Goal: Find specific page/section: Find specific page/section

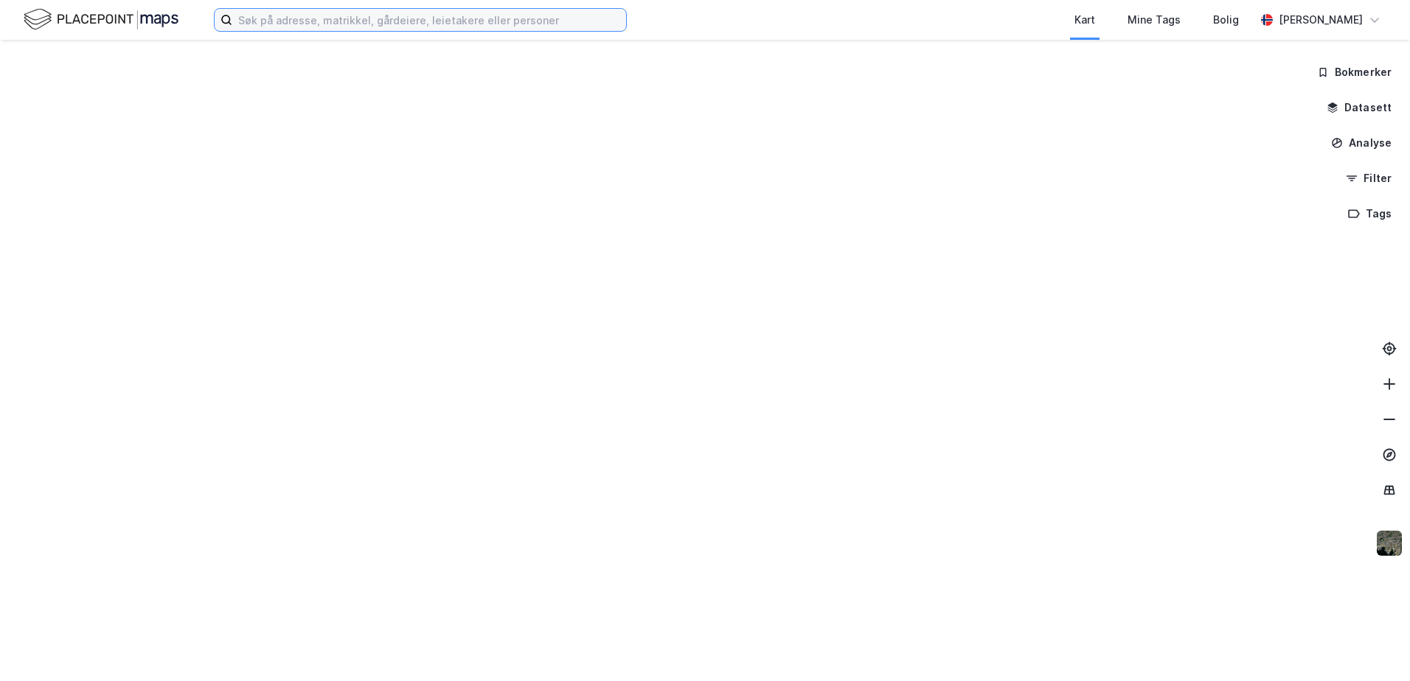
click at [344, 18] on input at bounding box center [429, 20] width 394 height 22
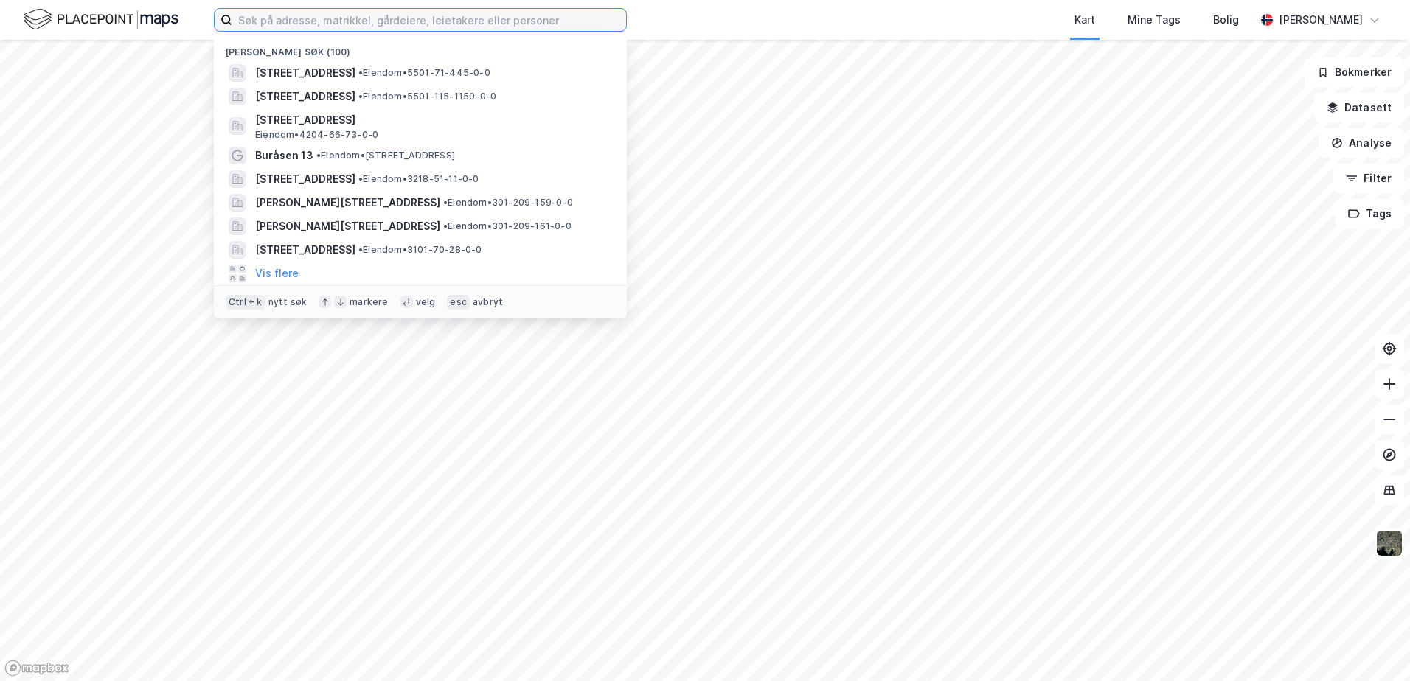
paste input "[PERSON_NAME] vei 5 A"
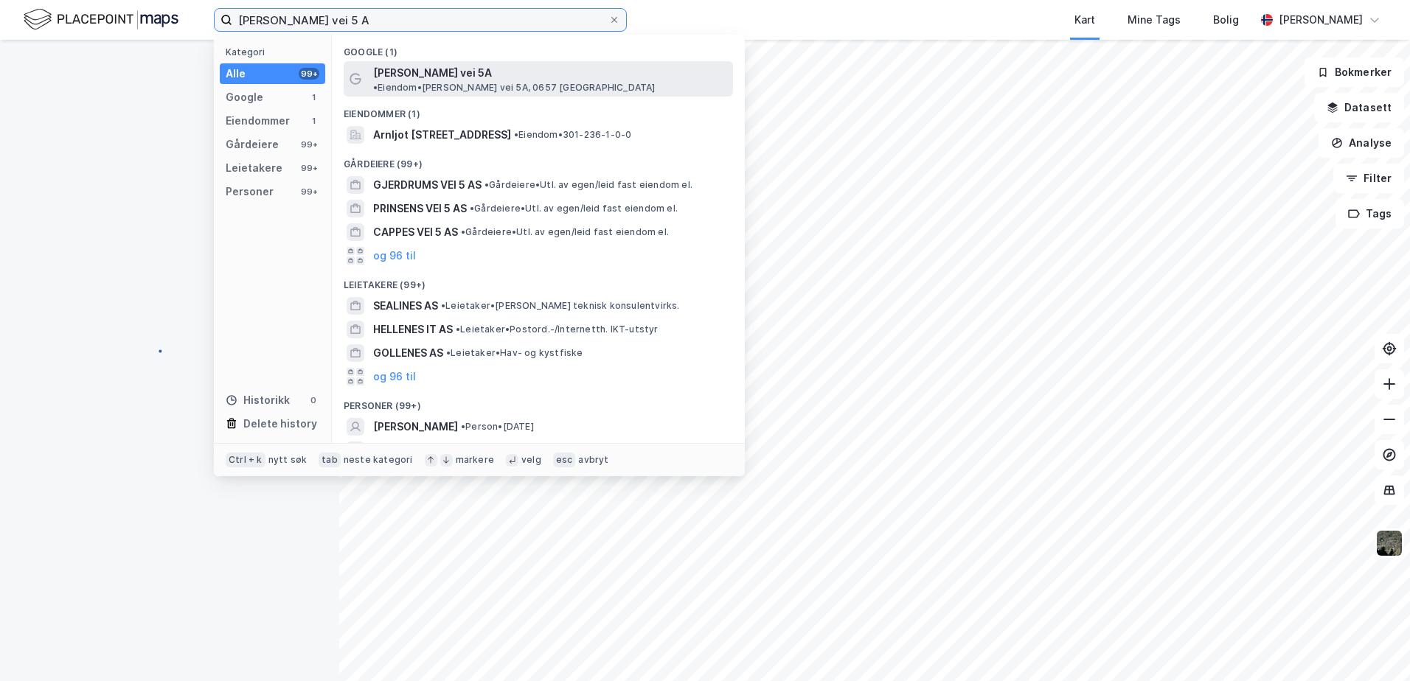
type input "[PERSON_NAME] vei 5 A"
click at [408, 80] on span "[PERSON_NAME] vei 5A" at bounding box center [432, 73] width 119 height 18
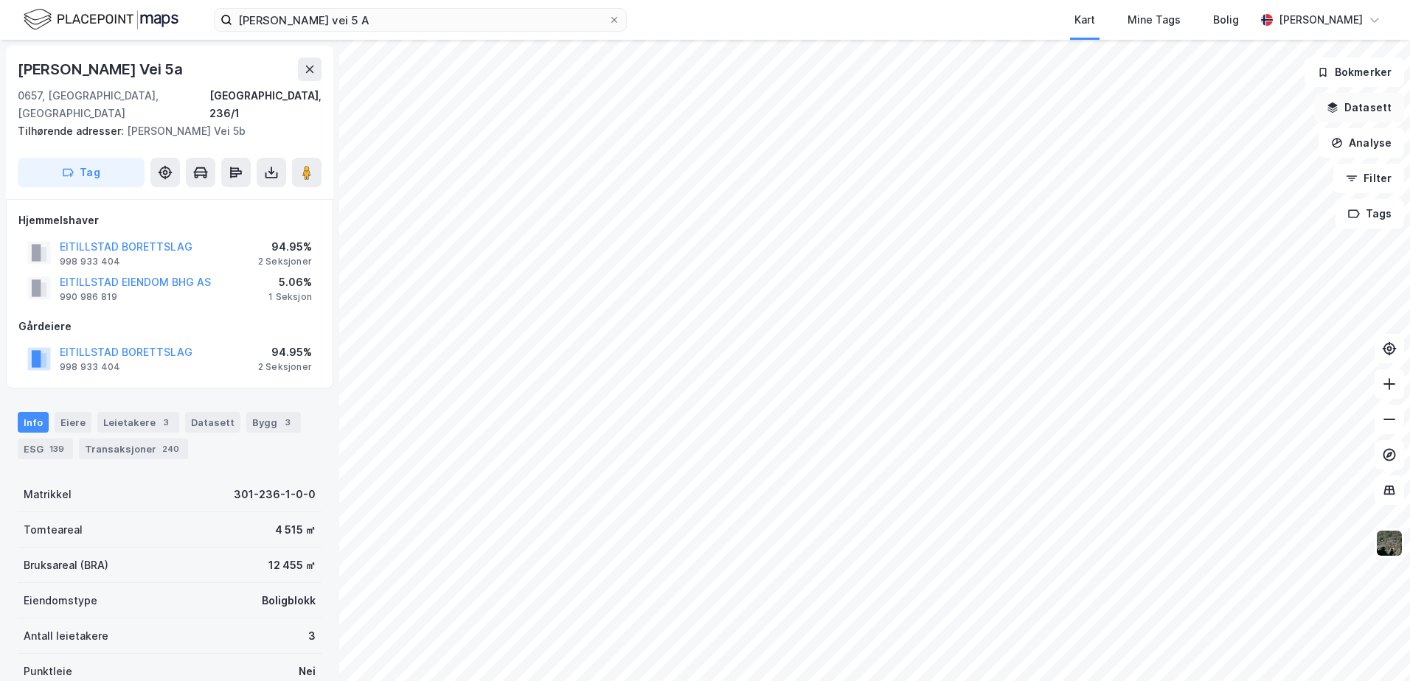
click at [1338, 106] on icon "button" at bounding box center [1333, 106] width 10 height 6
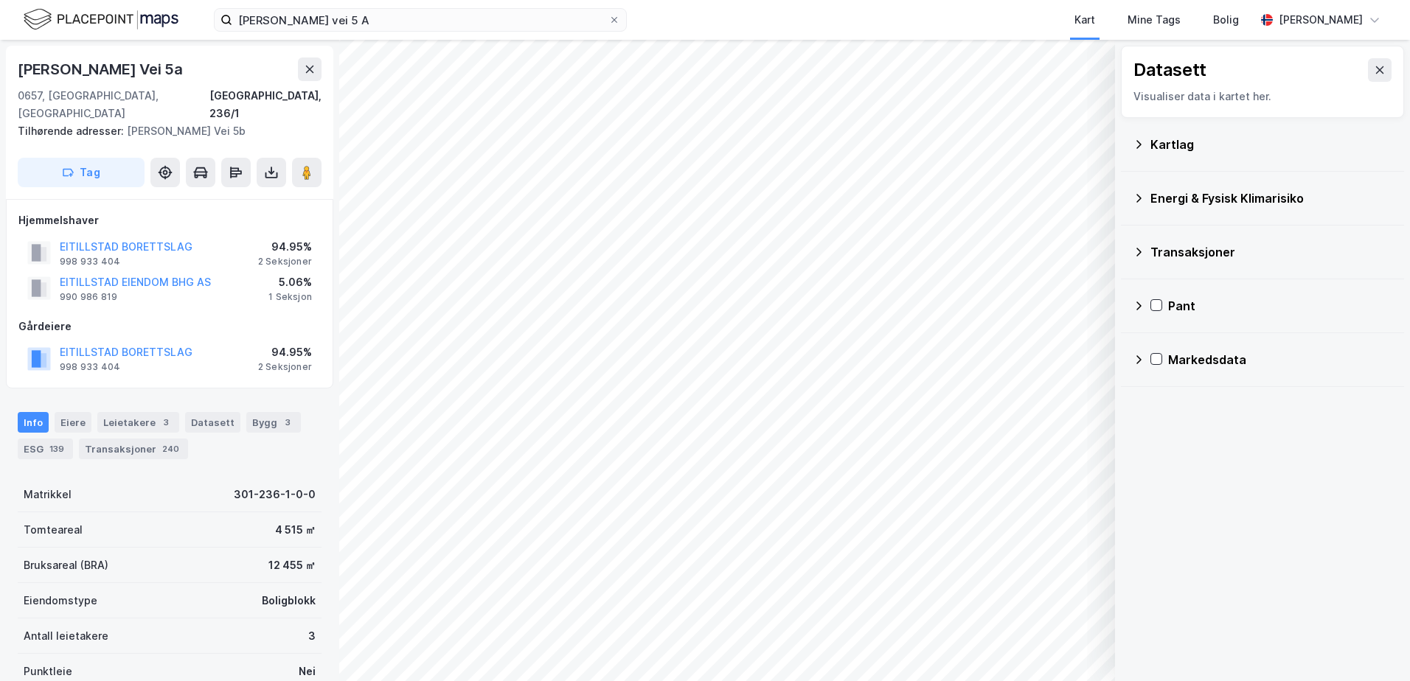
click at [1137, 192] on icon at bounding box center [1139, 198] width 12 height 12
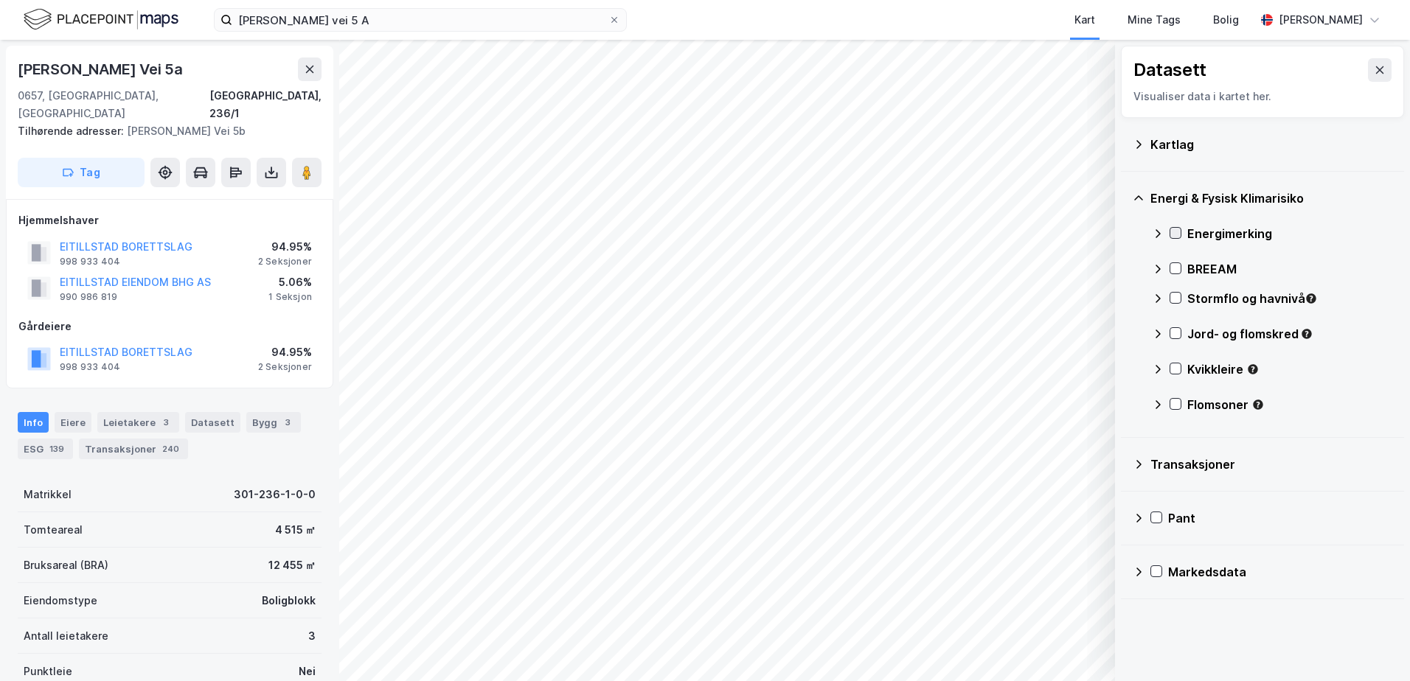
click at [1173, 229] on icon at bounding box center [1175, 233] width 10 height 10
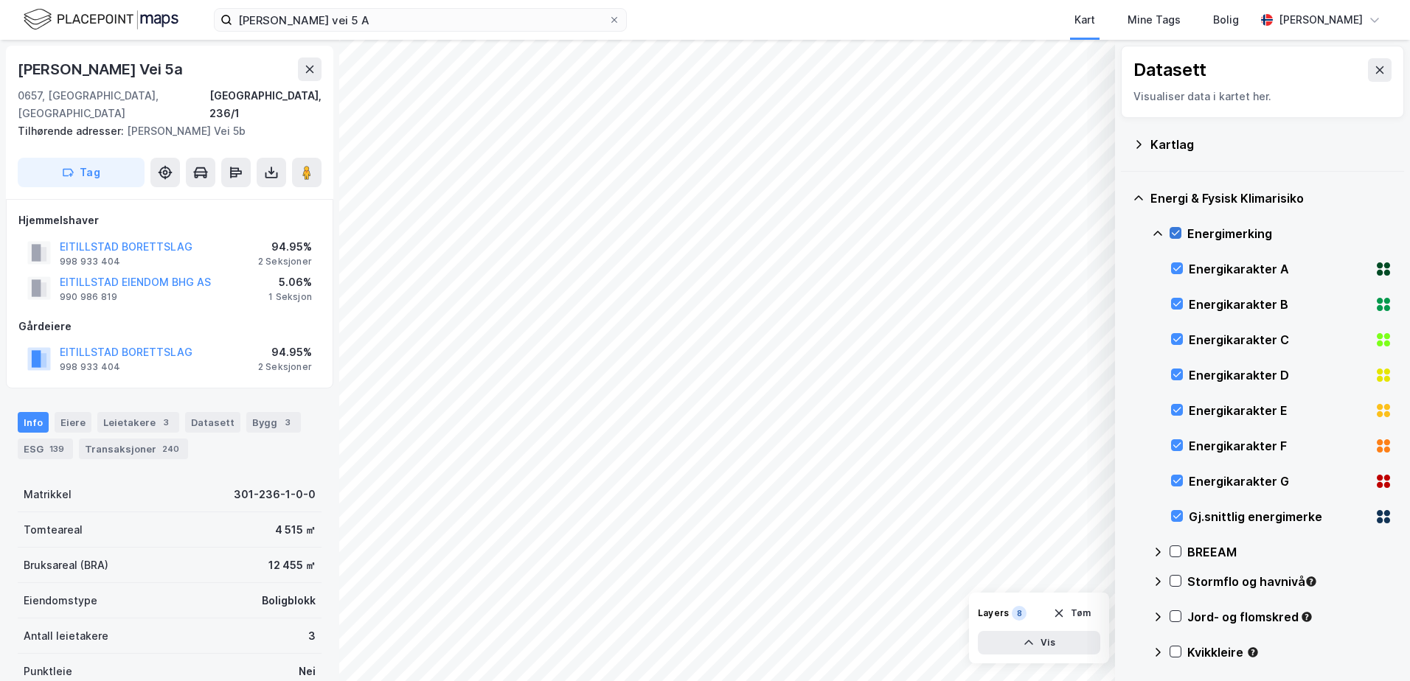
click at [1173, 229] on icon at bounding box center [1175, 233] width 10 height 10
click at [266, 412] on div "Bygg 3" at bounding box center [273, 422] width 55 height 21
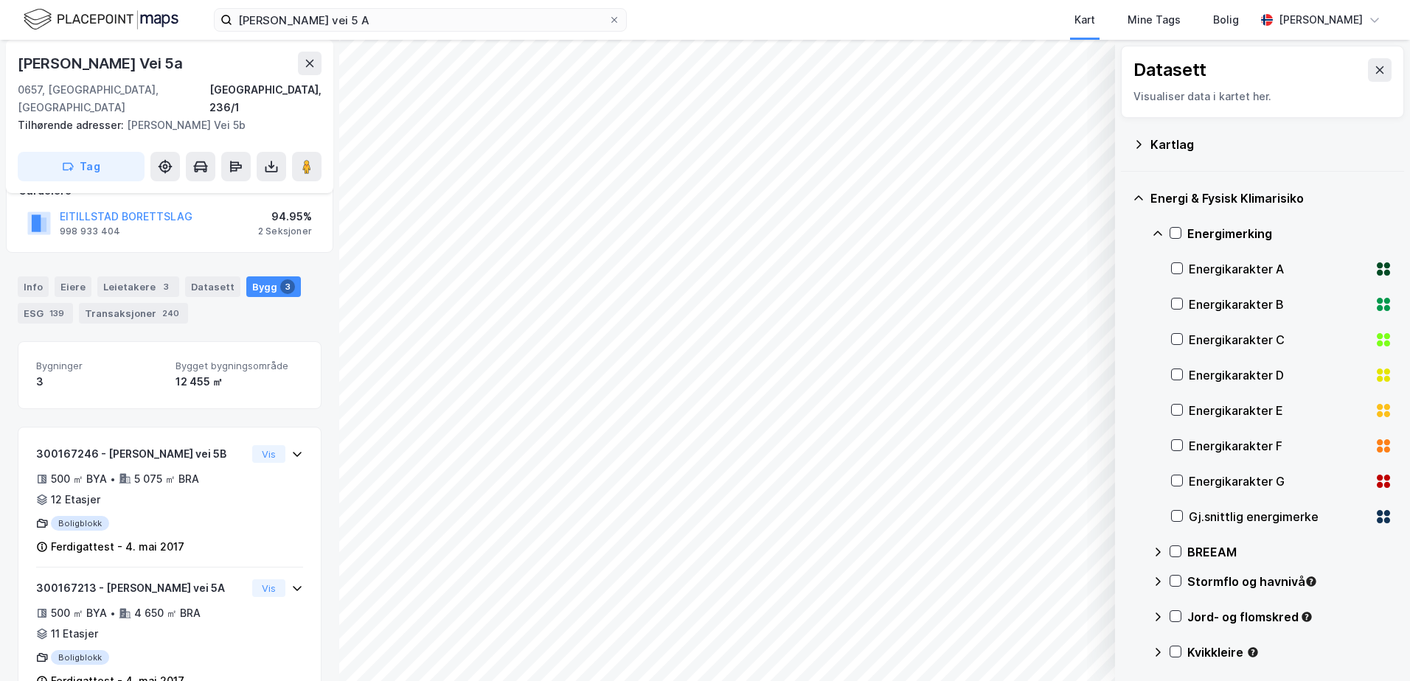
scroll to position [148, 0]
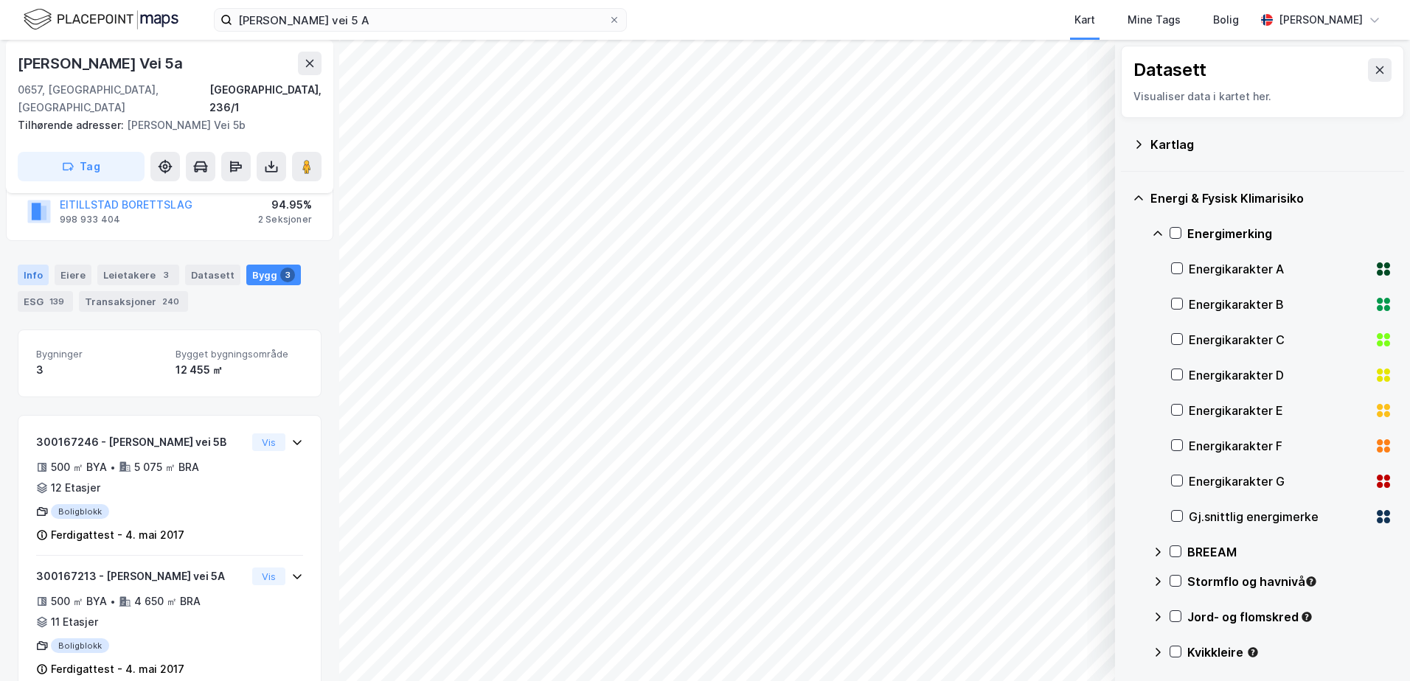
click at [18, 265] on div "Info" at bounding box center [33, 275] width 31 height 21
